Goal: Information Seeking & Learning: Learn about a topic

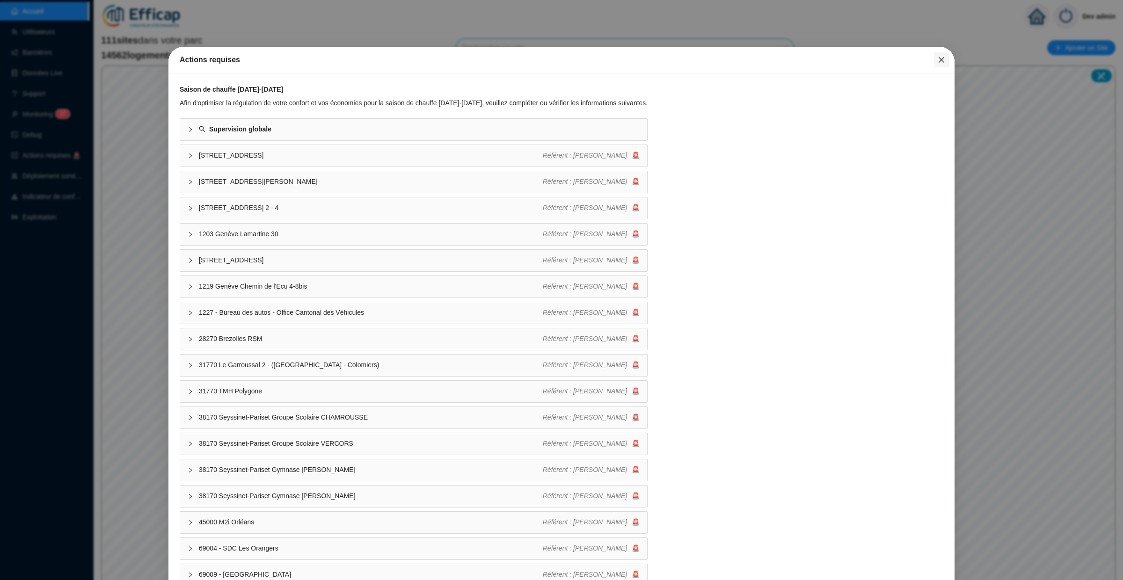
click at [407, 60] on icon "close" at bounding box center [941, 59] width 7 height 7
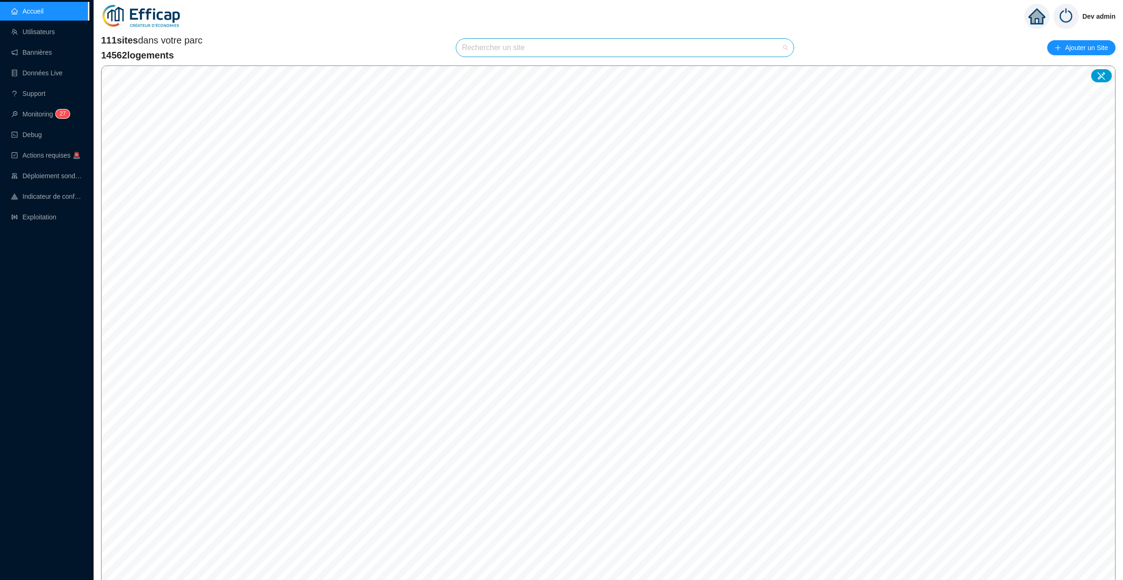
click at [407, 44] on input "search" at bounding box center [621, 48] width 318 height 18
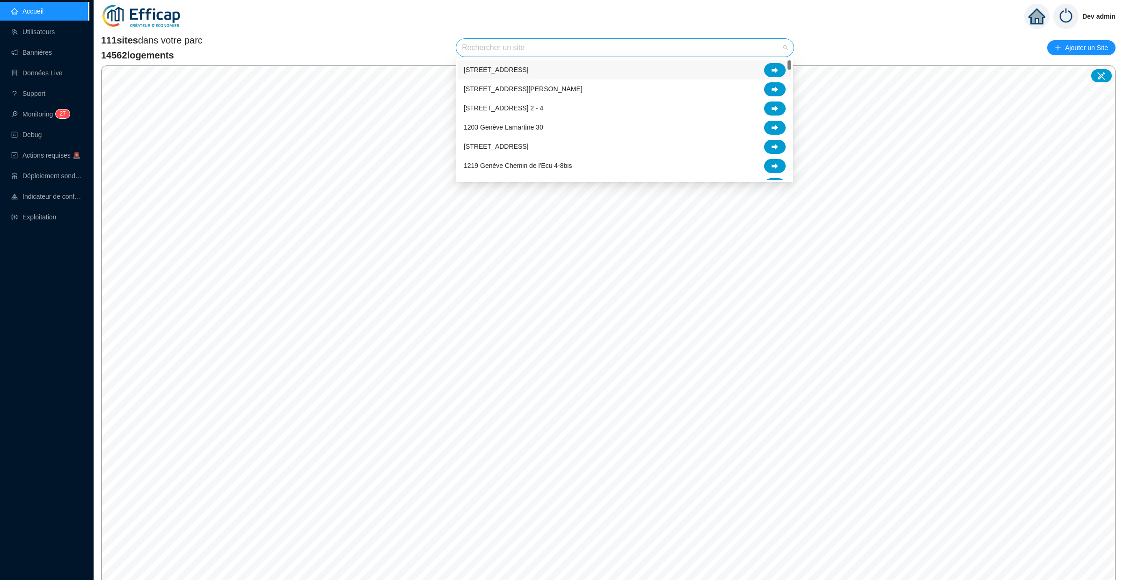
type input "é"
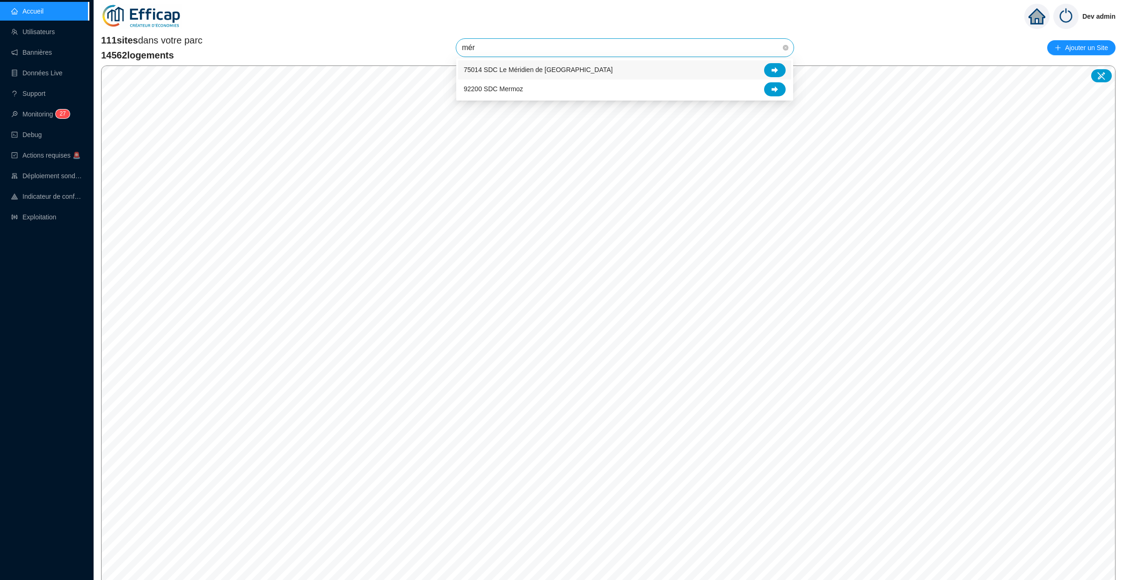
type input "méri"
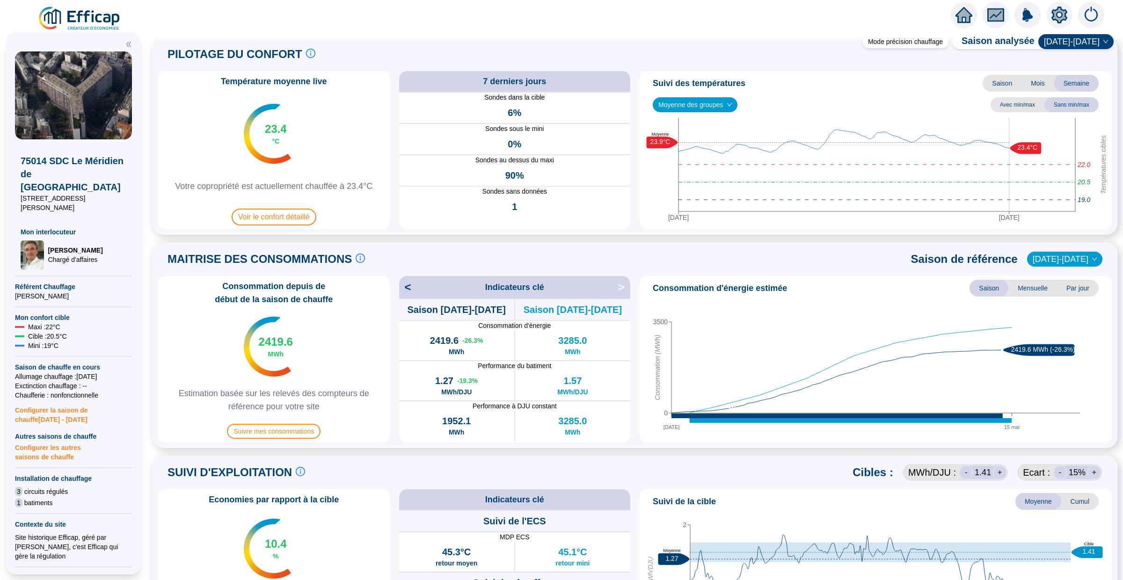
scroll to position [20, 0]
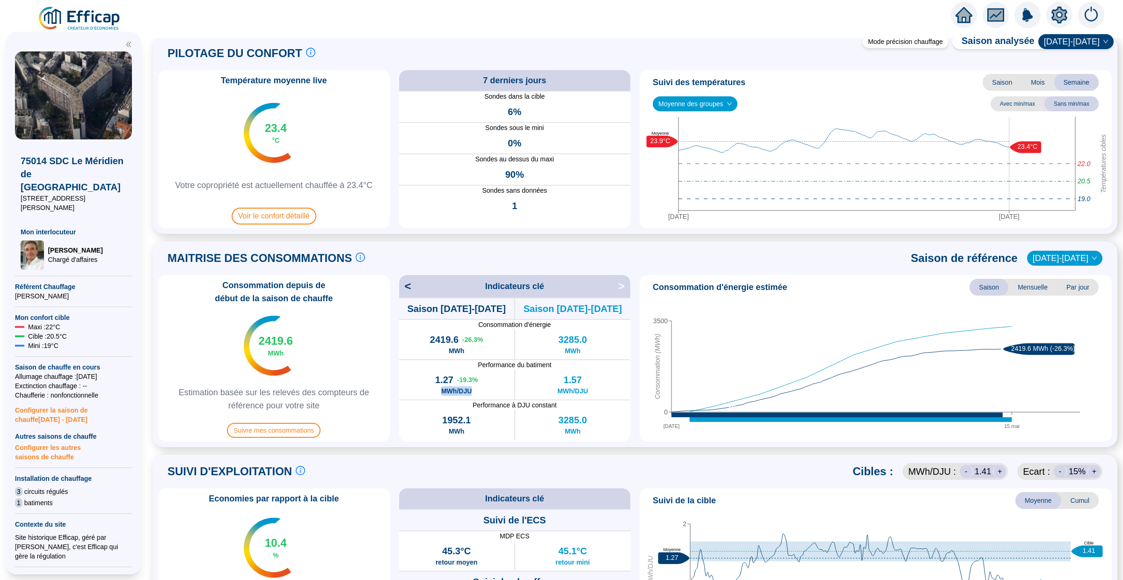
drag, startPoint x: 474, startPoint y: 392, endPoint x: 442, endPoint y: 392, distance: 32.8
click at [407, 392] on div "1.27 -19.3 % MWh/DJU" at bounding box center [456, 385] width 115 height 30
click at [393, 387] on div "Consommation depuis de début de la saison de chauffe 2419.6 MWh Estimation basé…" at bounding box center [635, 358] width 954 height 167
click at [407, 285] on span "Mensuelle" at bounding box center [1032, 287] width 49 height 17
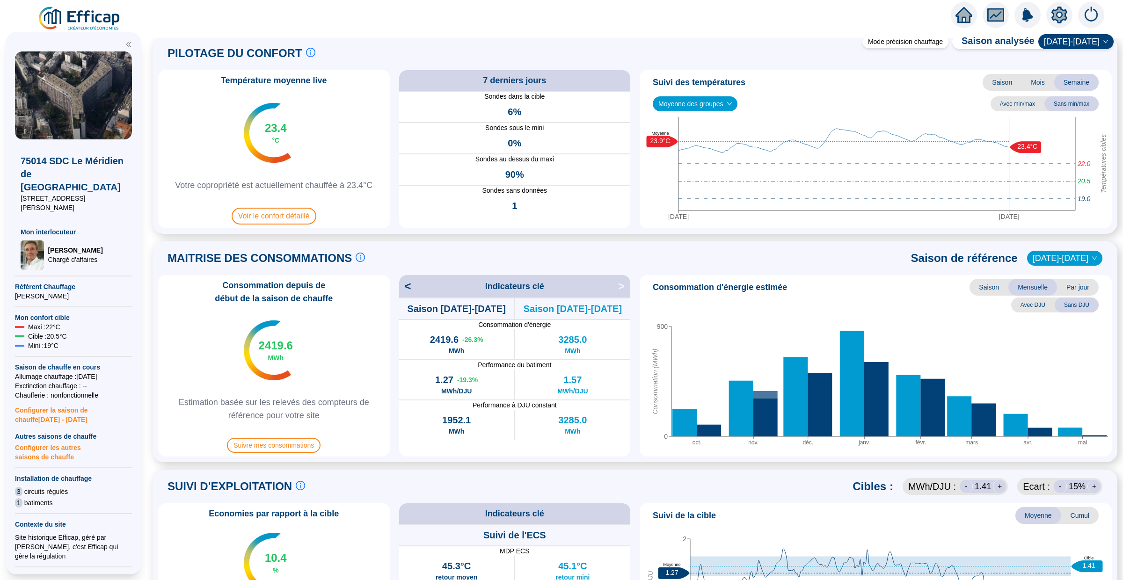
click at [407, 290] on span "Par jour" at bounding box center [1078, 287] width 42 height 17
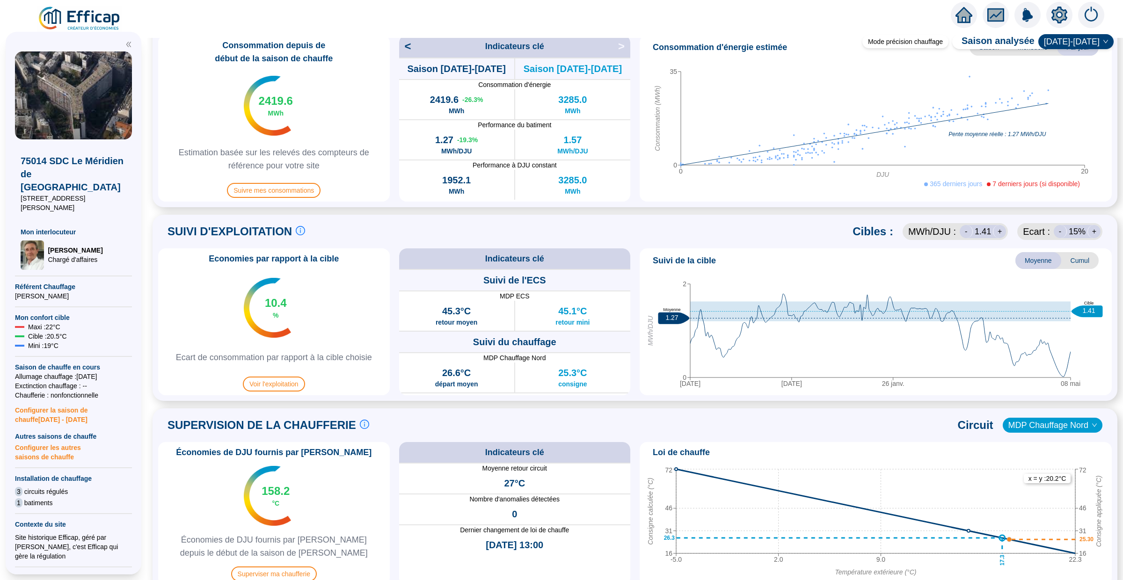
scroll to position [407, 0]
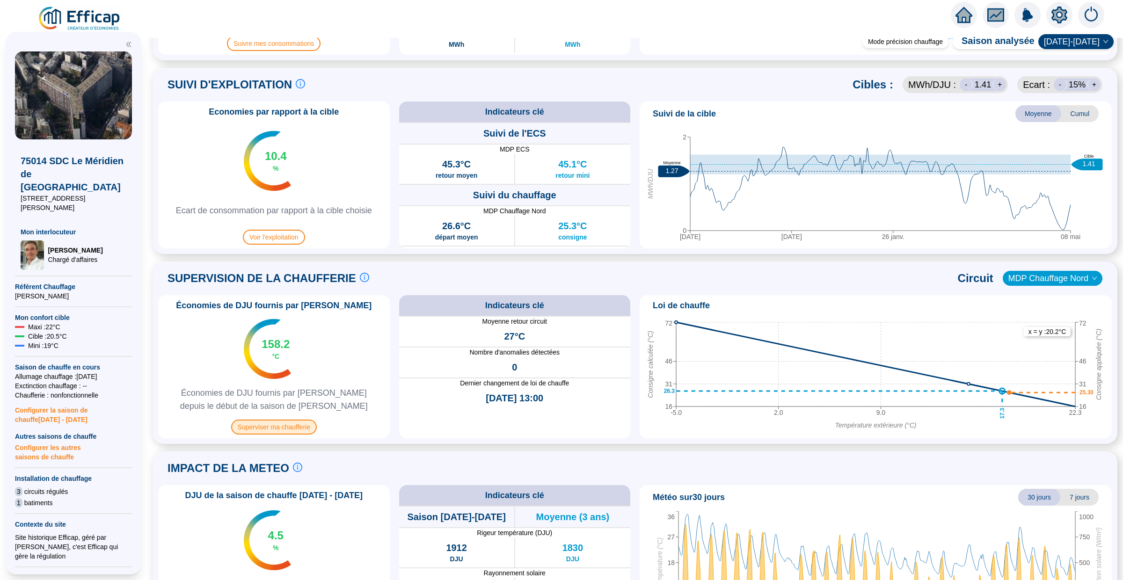
click at [287, 416] on span "Superviser ma chaufferie" at bounding box center [274, 427] width 86 height 15
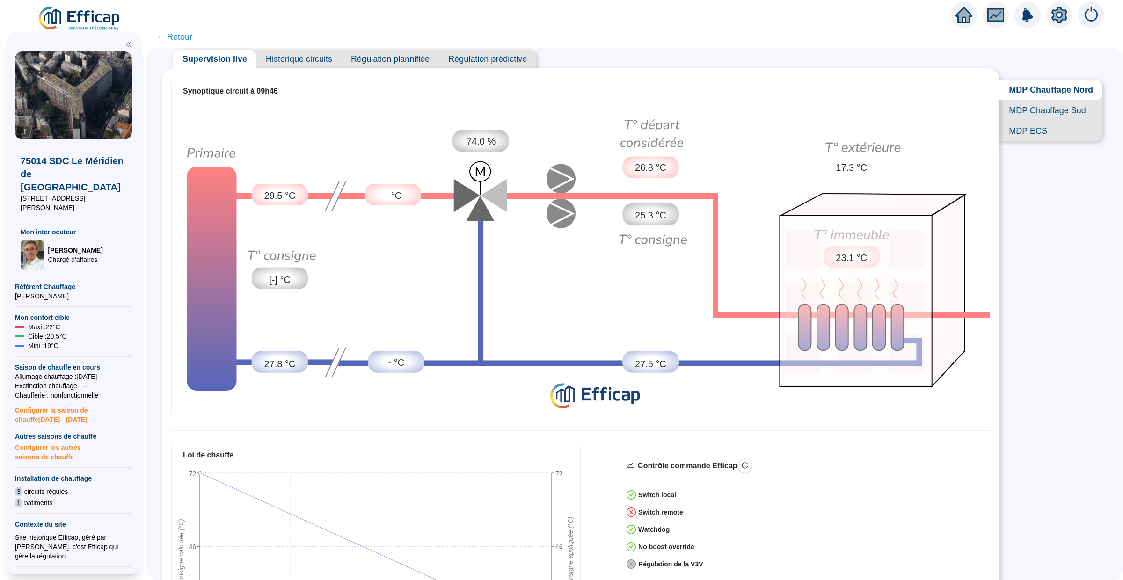
scroll to position [22, 0]
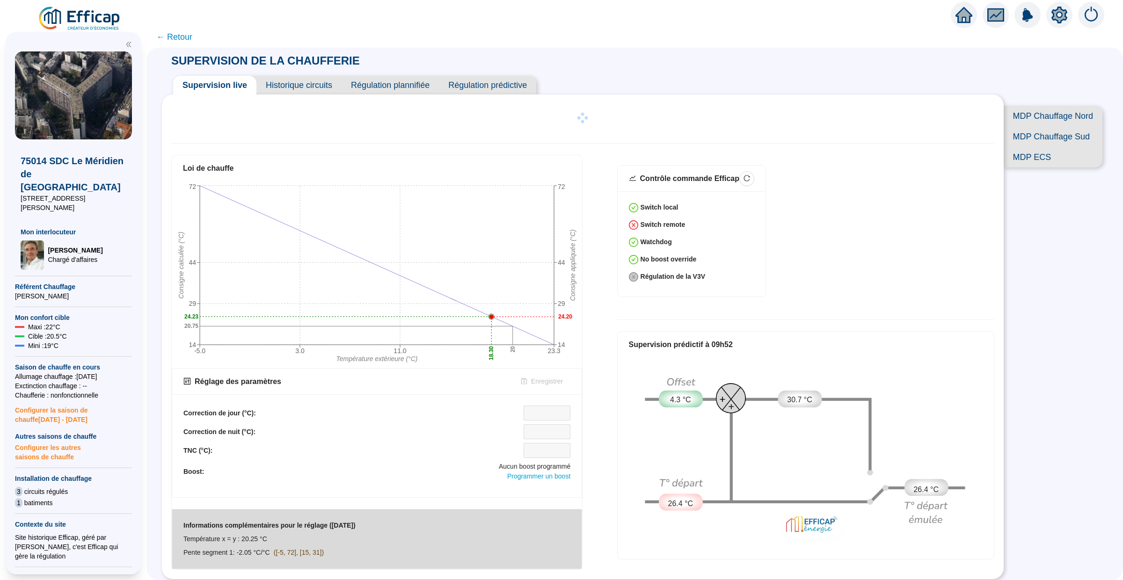
click at [188, 42] on span "← Retour" at bounding box center [174, 36] width 36 height 13
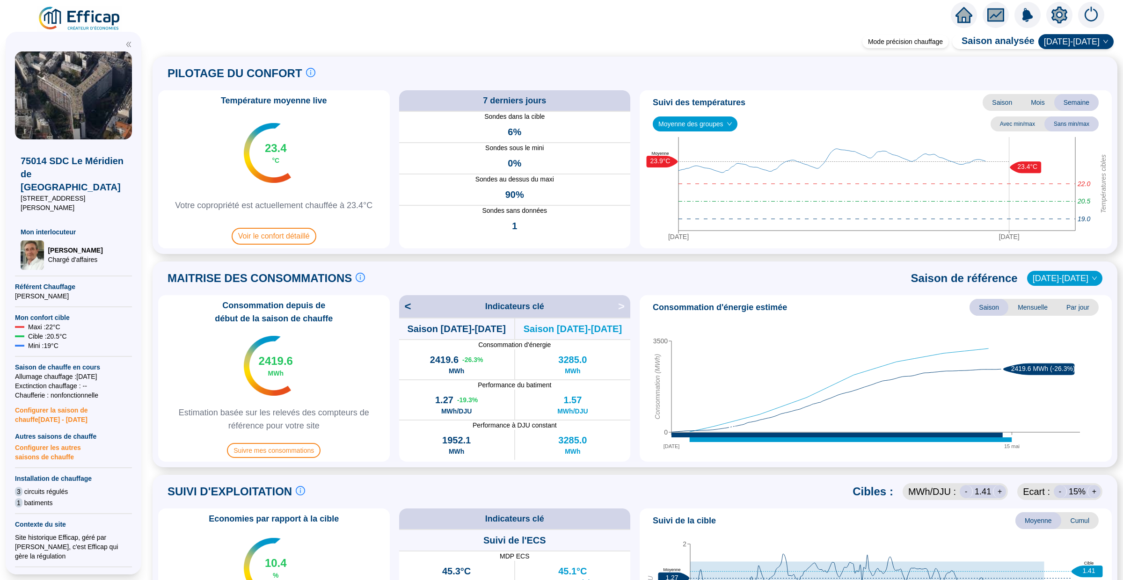
scroll to position [61, 0]
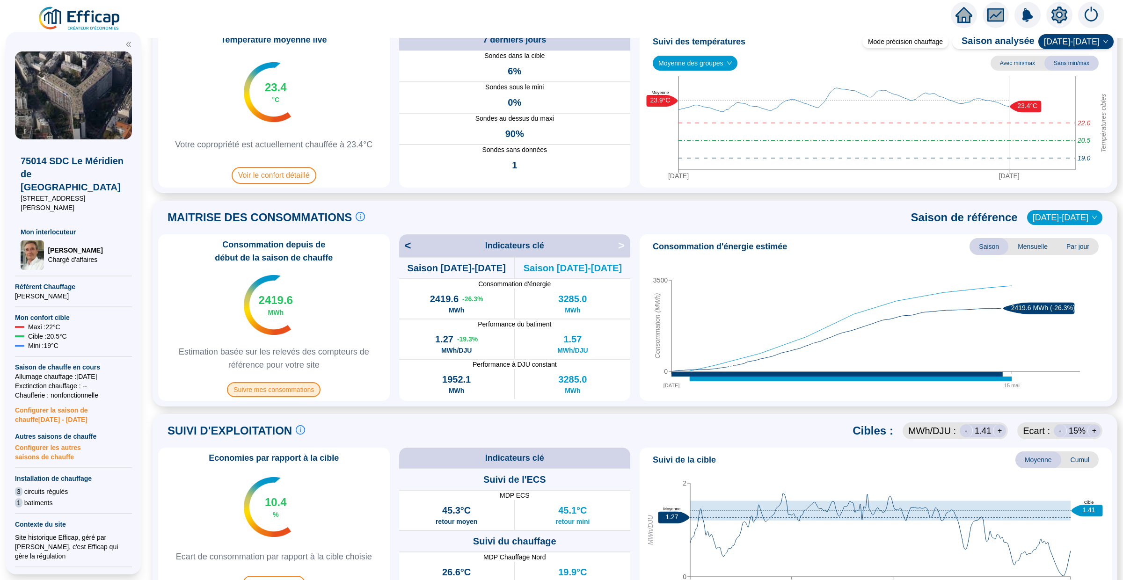
click at [283, 388] on span "Suivre mes consommations" at bounding box center [274, 389] width 94 height 15
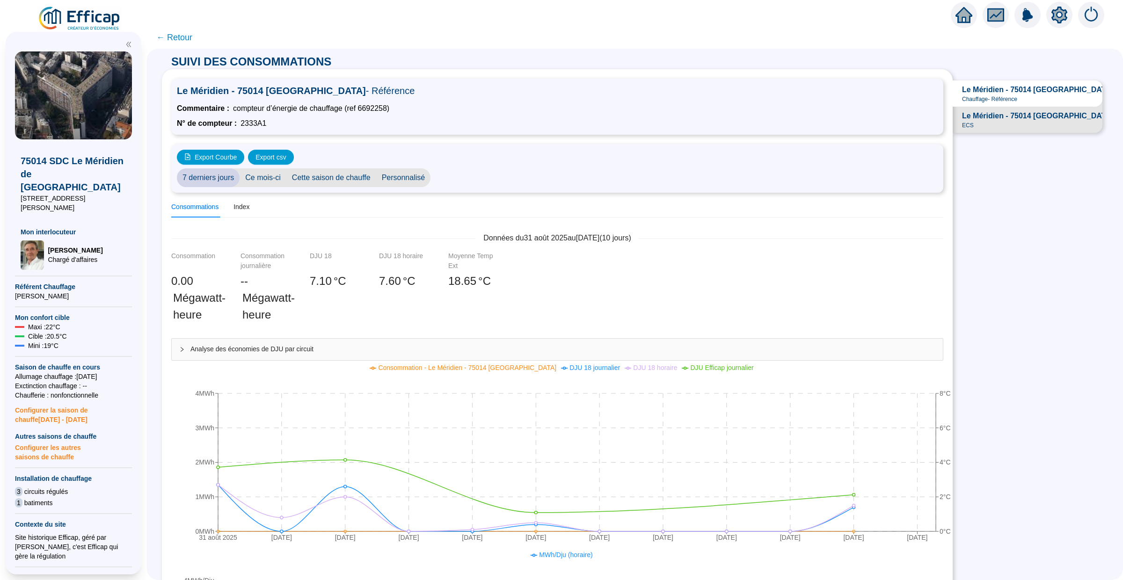
click at [407, 15] on icon "home" at bounding box center [963, 15] width 17 height 16
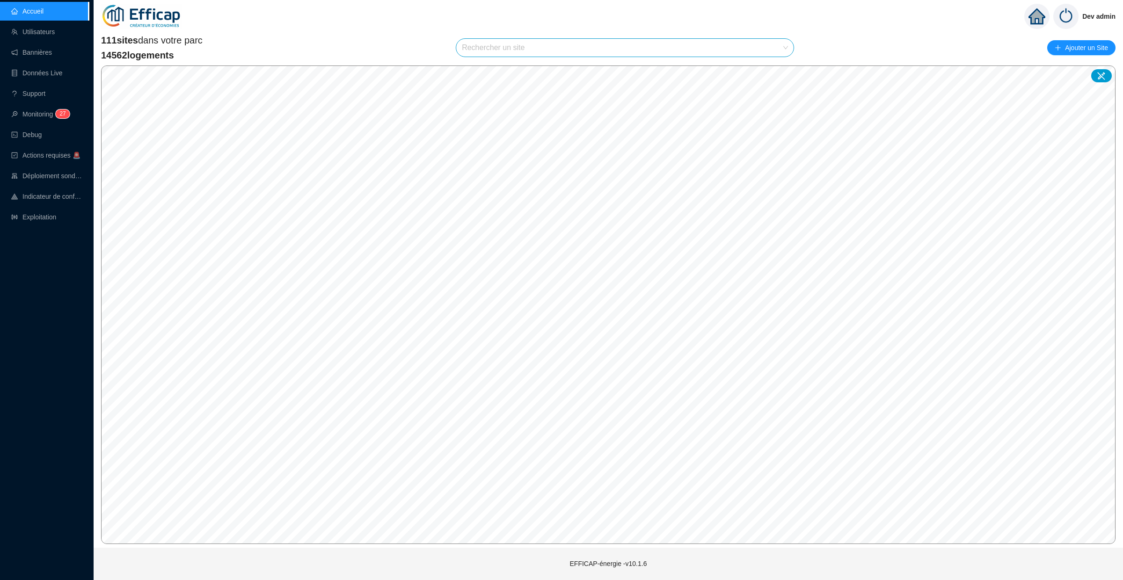
click at [407, 48] on input "search" at bounding box center [621, 48] width 318 height 18
type input "erab"
click at [407, 71] on icon at bounding box center [775, 70] width 7 height 7
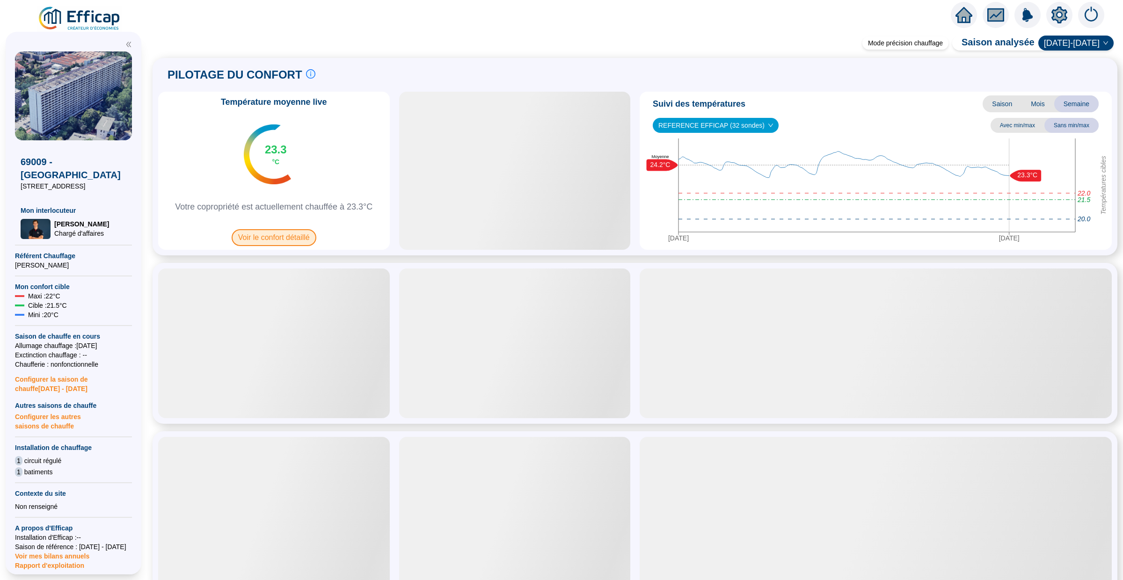
click at [269, 235] on span "Voir le confort détaillé" at bounding box center [274, 237] width 85 height 17
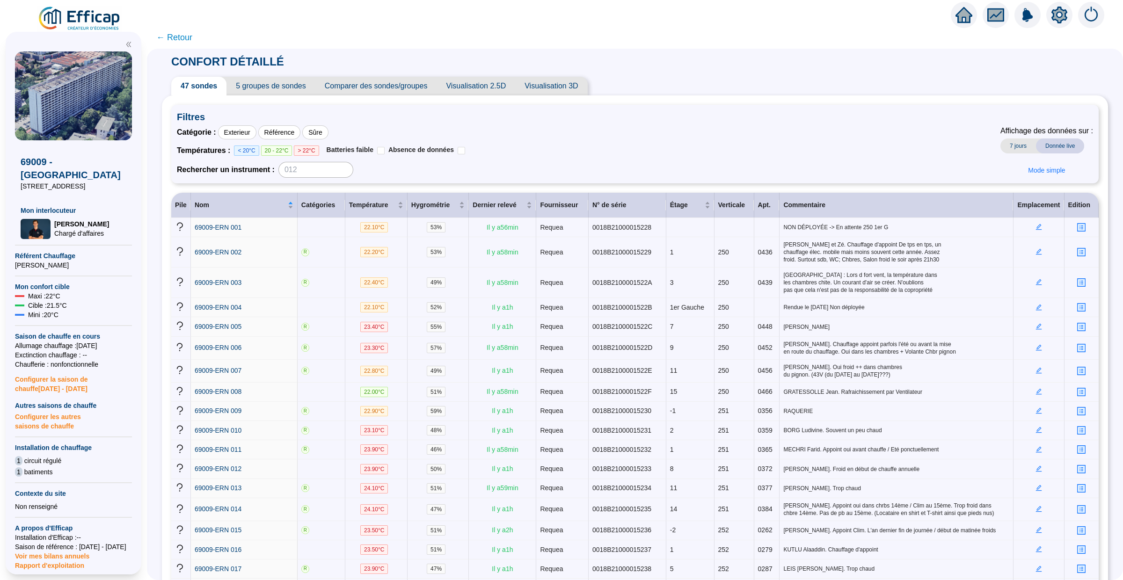
click at [407, 85] on span "Visualisation 2.5D" at bounding box center [476, 86] width 79 height 19
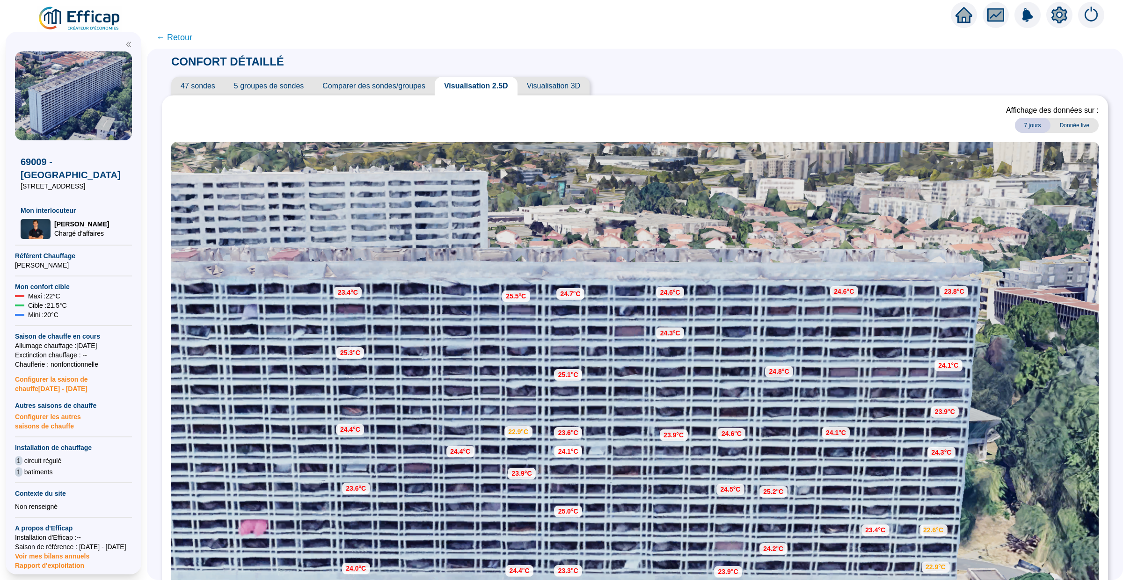
click at [203, 82] on span "47 sondes" at bounding box center [197, 86] width 53 height 19
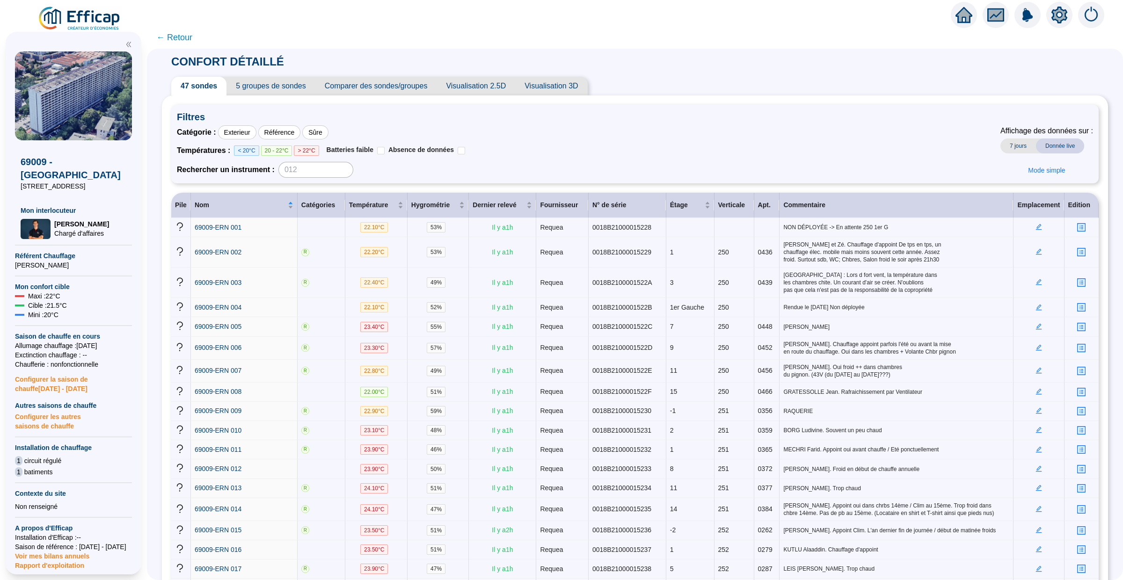
click at [172, 43] on span "← Retour" at bounding box center [174, 37] width 36 height 13
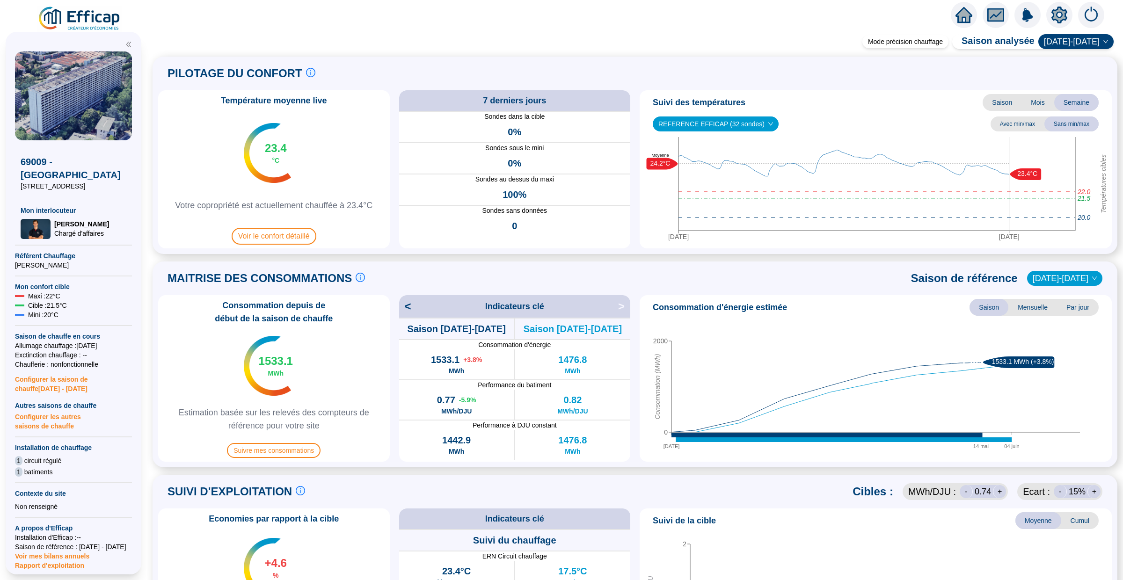
click at [407, 20] on icon "home" at bounding box center [963, 15] width 17 height 17
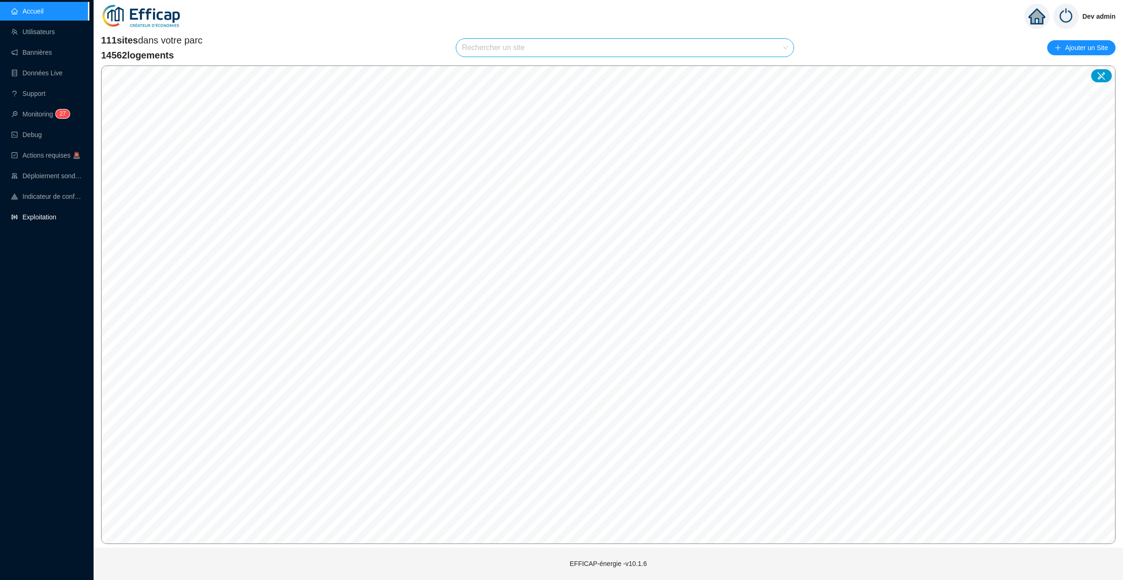
click at [49, 218] on link "Exploitation" at bounding box center [33, 216] width 45 height 7
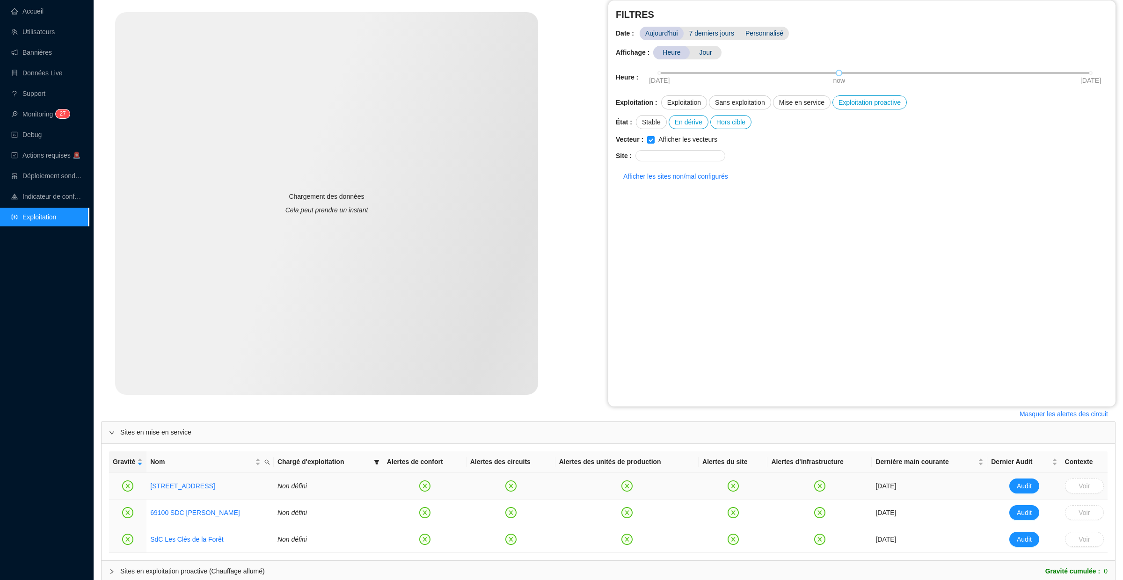
scroll to position [169, 0]
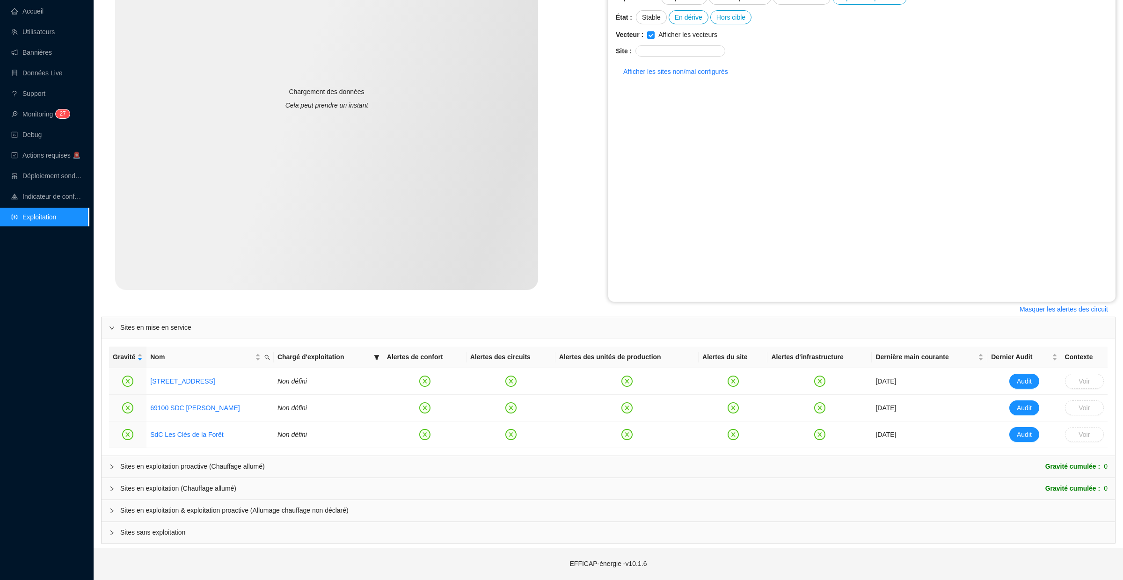
click at [120, 416] on span "Sites en exploitation & exploitation proactive (Allumage chauffage non déclaré)" at bounding box center [613, 511] width 987 height 10
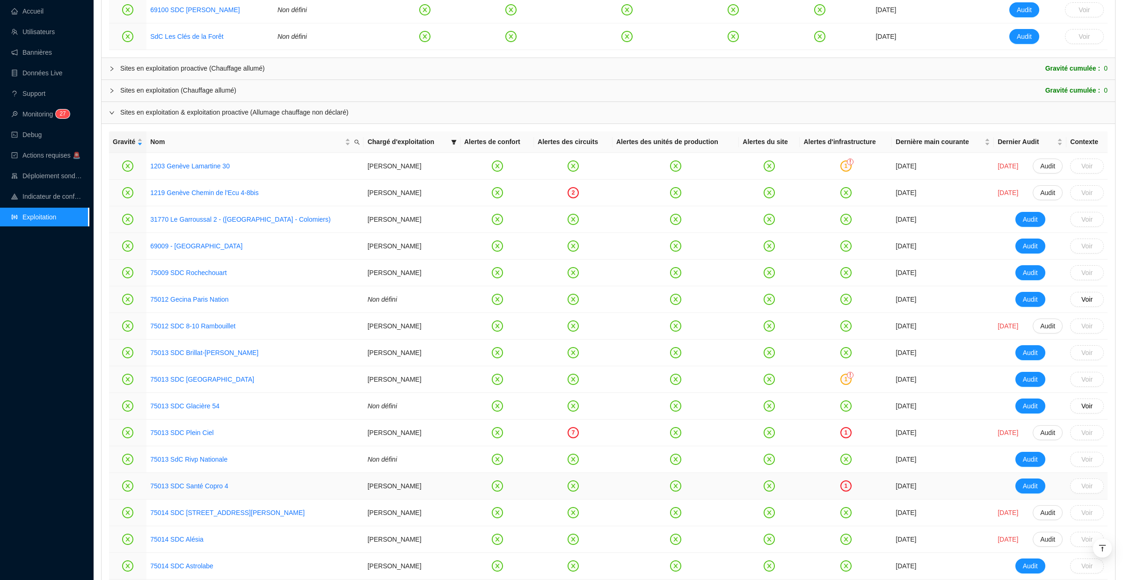
scroll to position [550, 0]
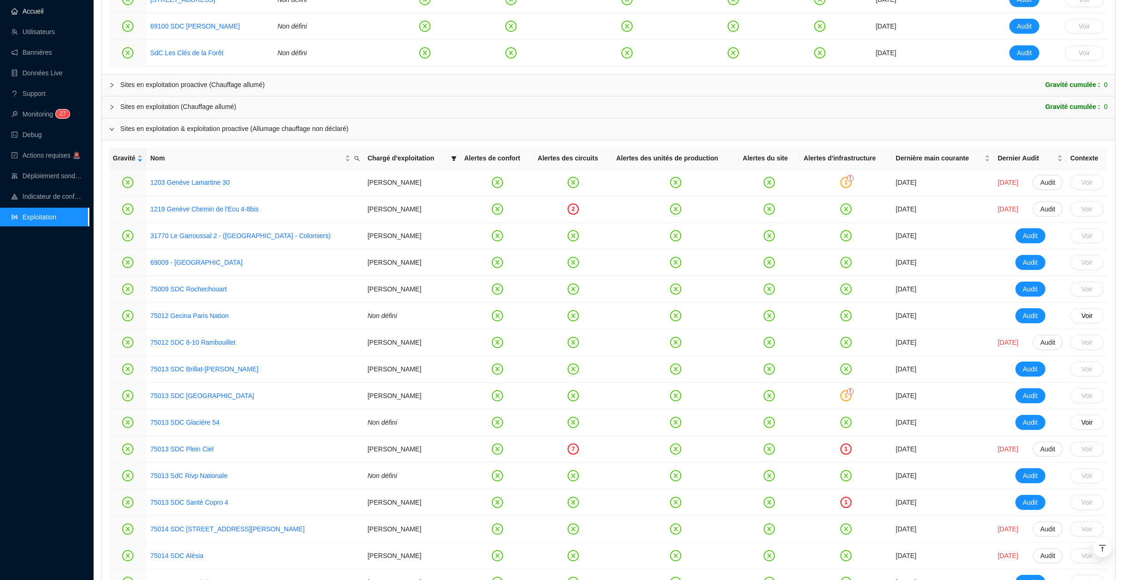
click at [32, 11] on link "Accueil" at bounding box center [27, 10] width 32 height 7
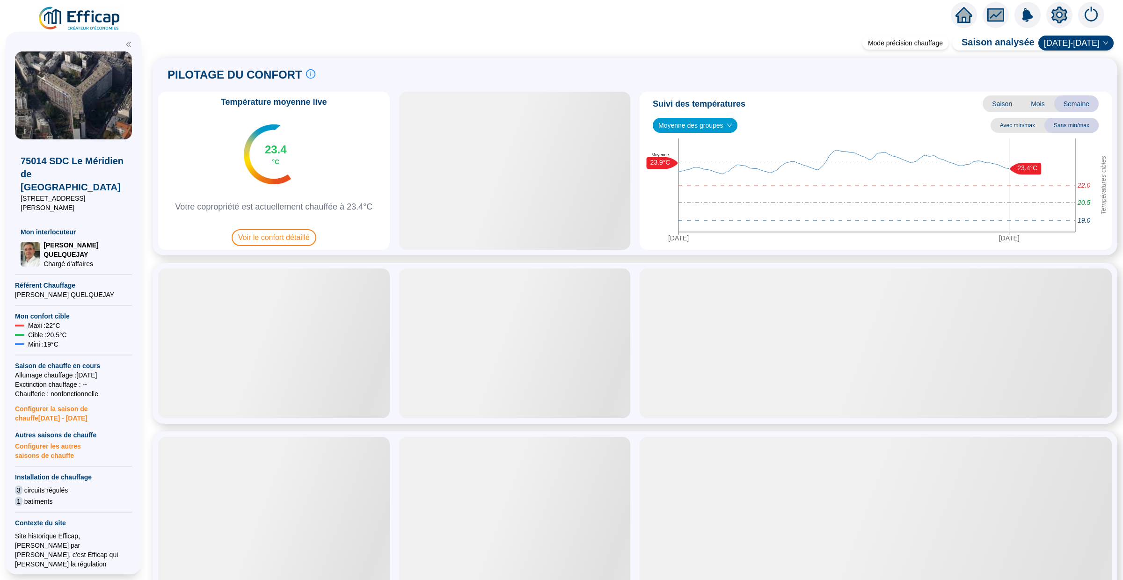
click at [962, 16] on icon "home" at bounding box center [963, 14] width 17 height 13
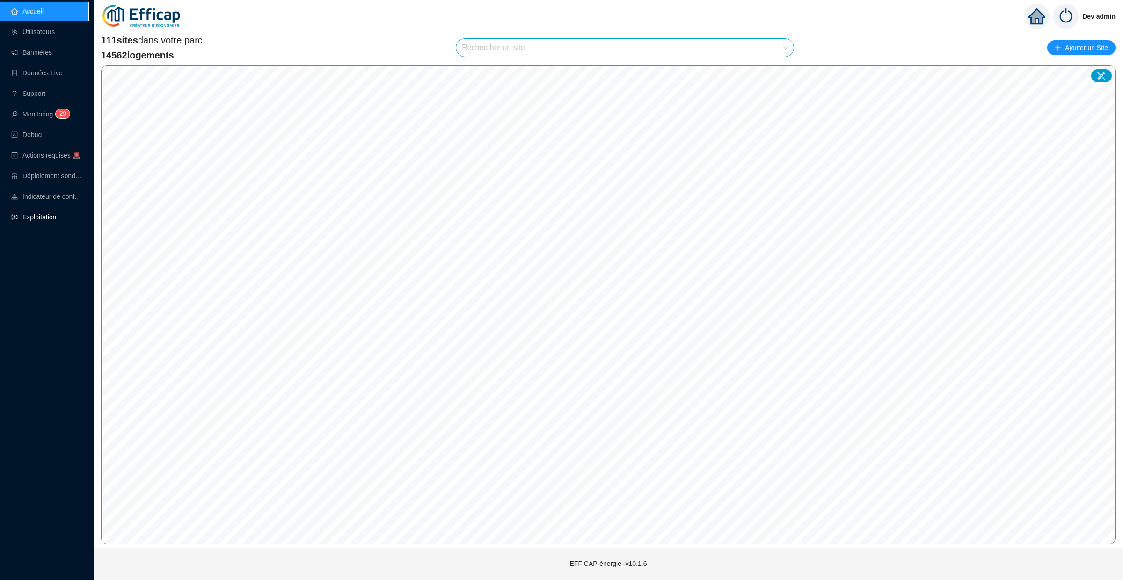
click at [38, 218] on link "Exploitation" at bounding box center [33, 216] width 45 height 7
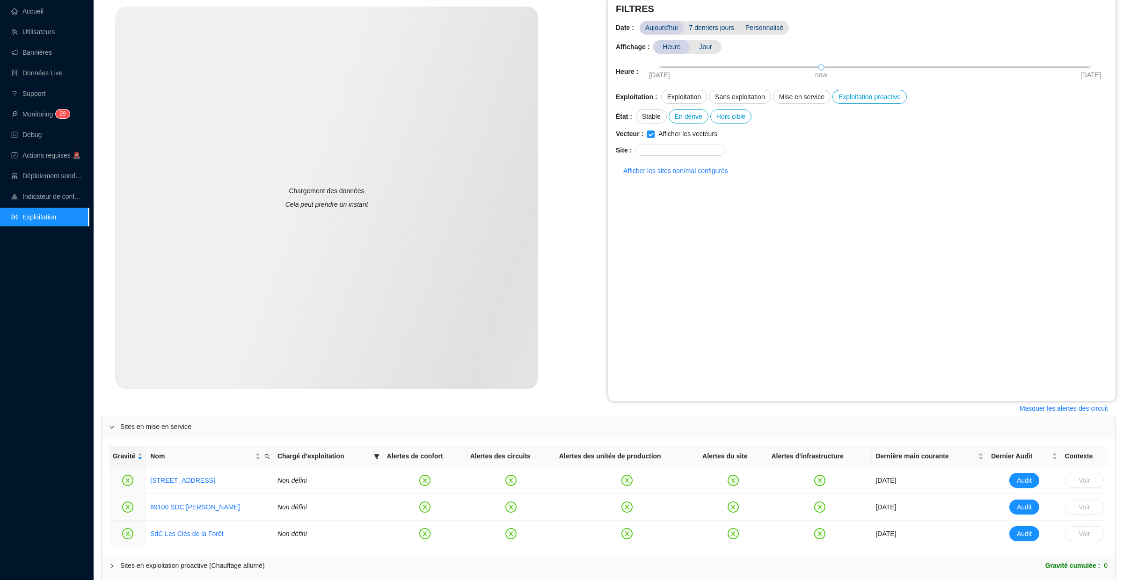
scroll to position [169, 0]
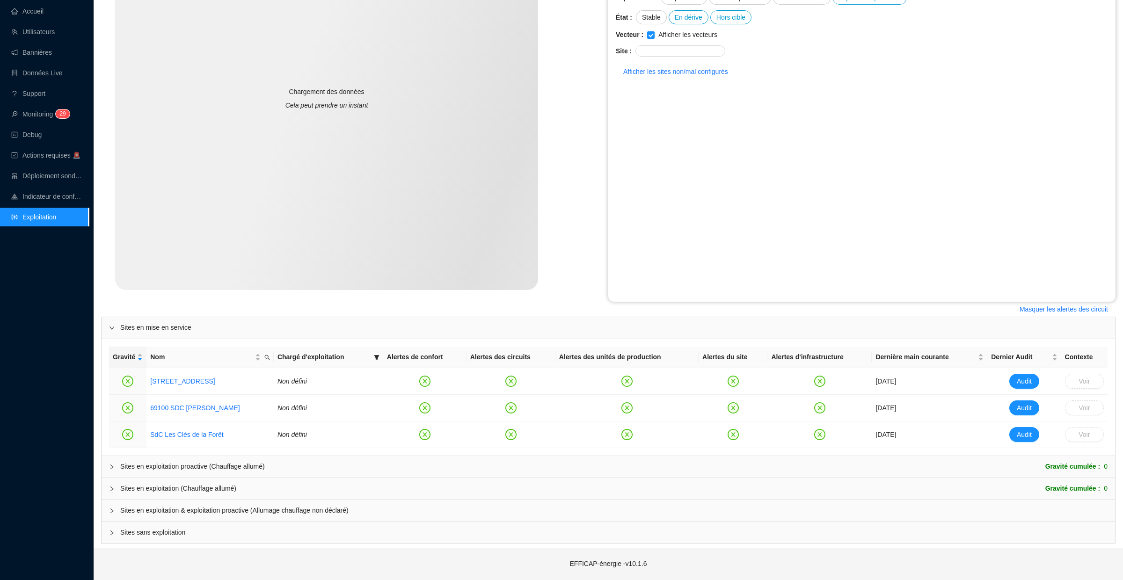
click at [112, 507] on div at bounding box center [114, 511] width 11 height 10
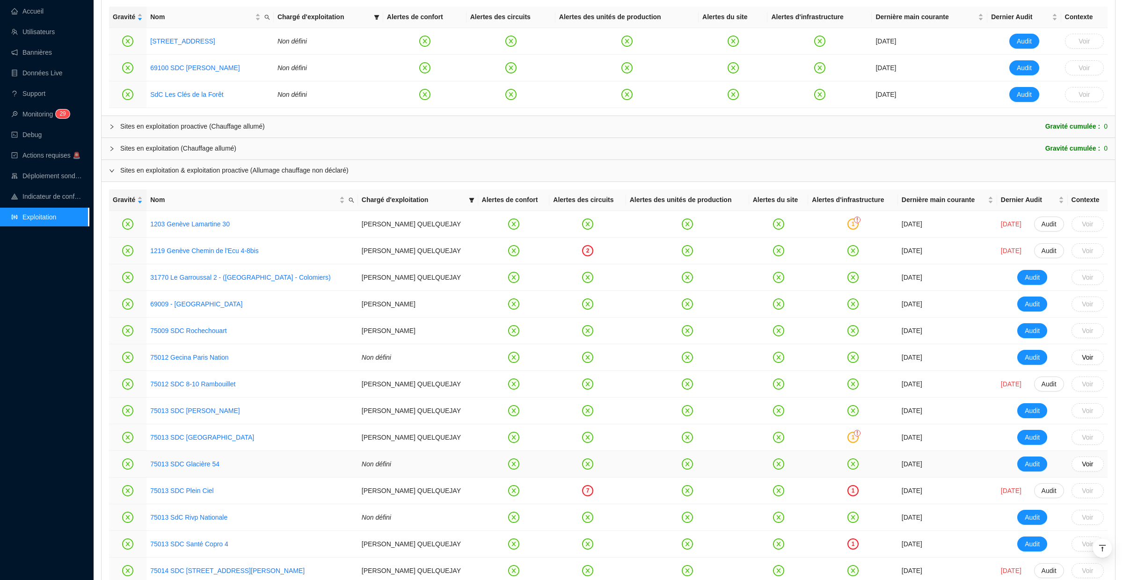
scroll to position [512, 0]
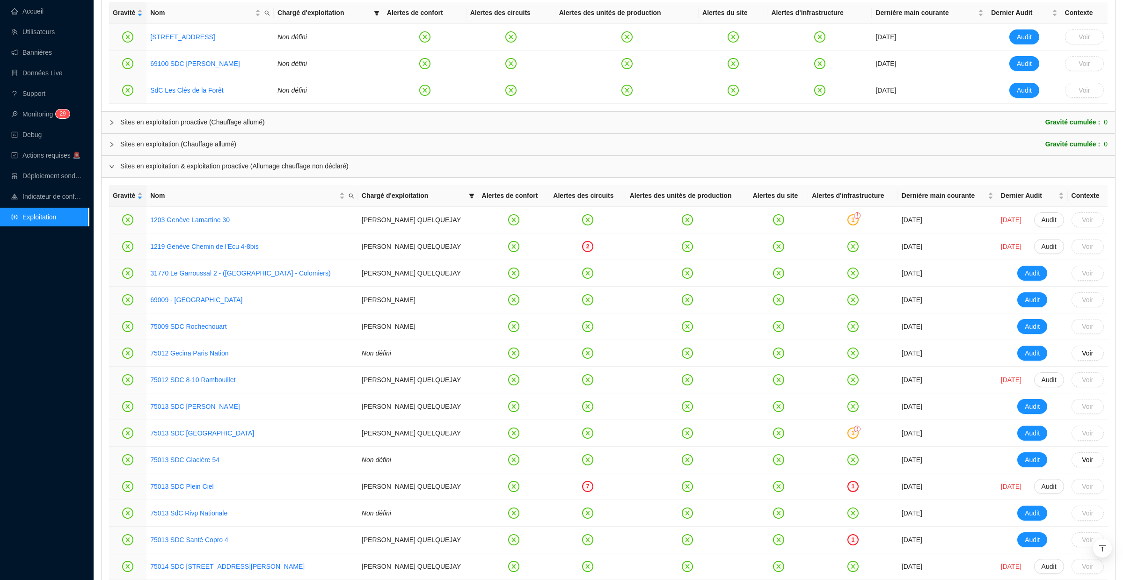
drag, startPoint x: 539, startPoint y: 197, endPoint x: 692, endPoint y: 197, distance: 152.5
click at [690, 197] on tr "Gravité Nom Chargé d'exploitation Alertes de confort Alertes des circuits Alert…" at bounding box center [608, 196] width 998 height 22
drag, startPoint x: 741, startPoint y: 196, endPoint x: 768, endPoint y: 196, distance: 27.1
click at [768, 196] on th "Alertes du site" at bounding box center [778, 196] width 59 height 22
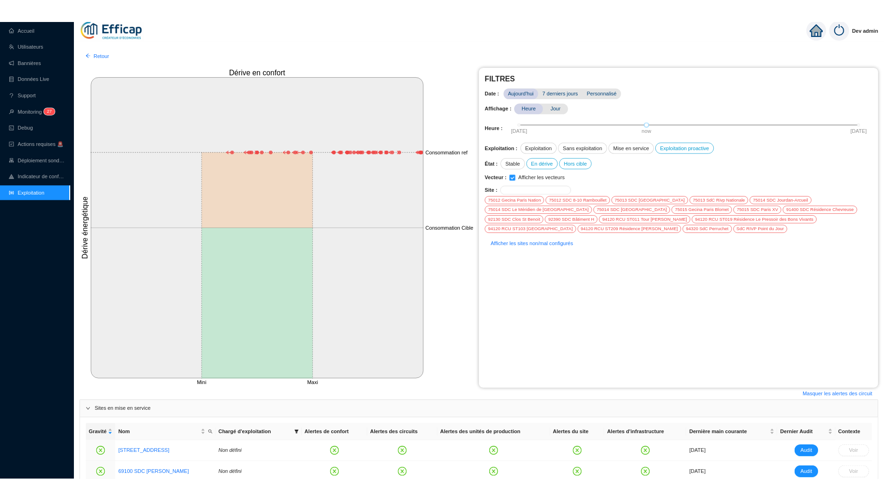
scroll to position [0, 0]
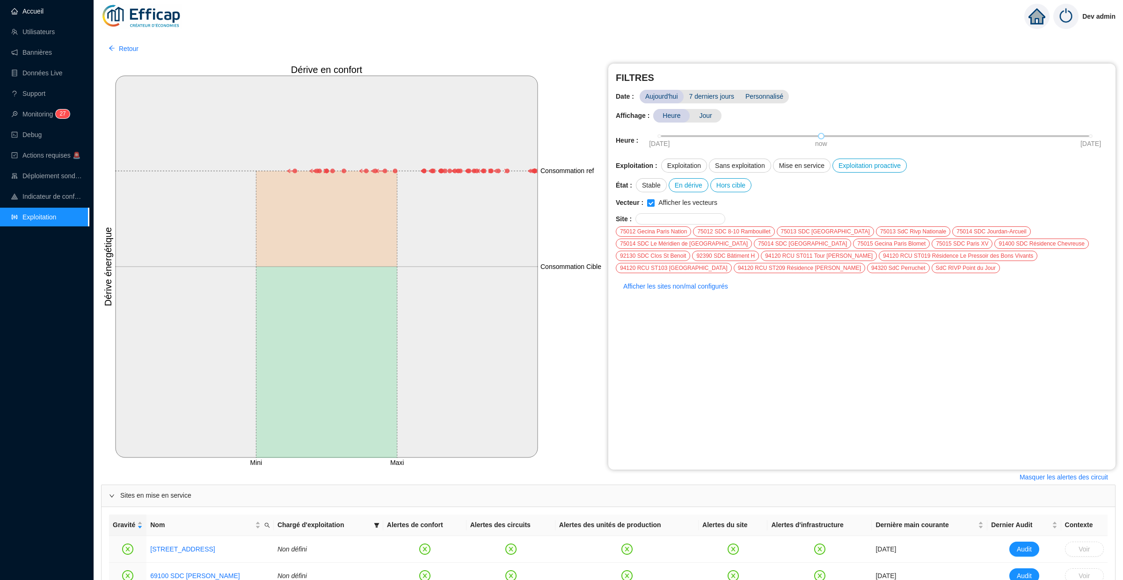
click at [29, 7] on link "Accueil" at bounding box center [27, 10] width 32 height 7
